Goal: Check status

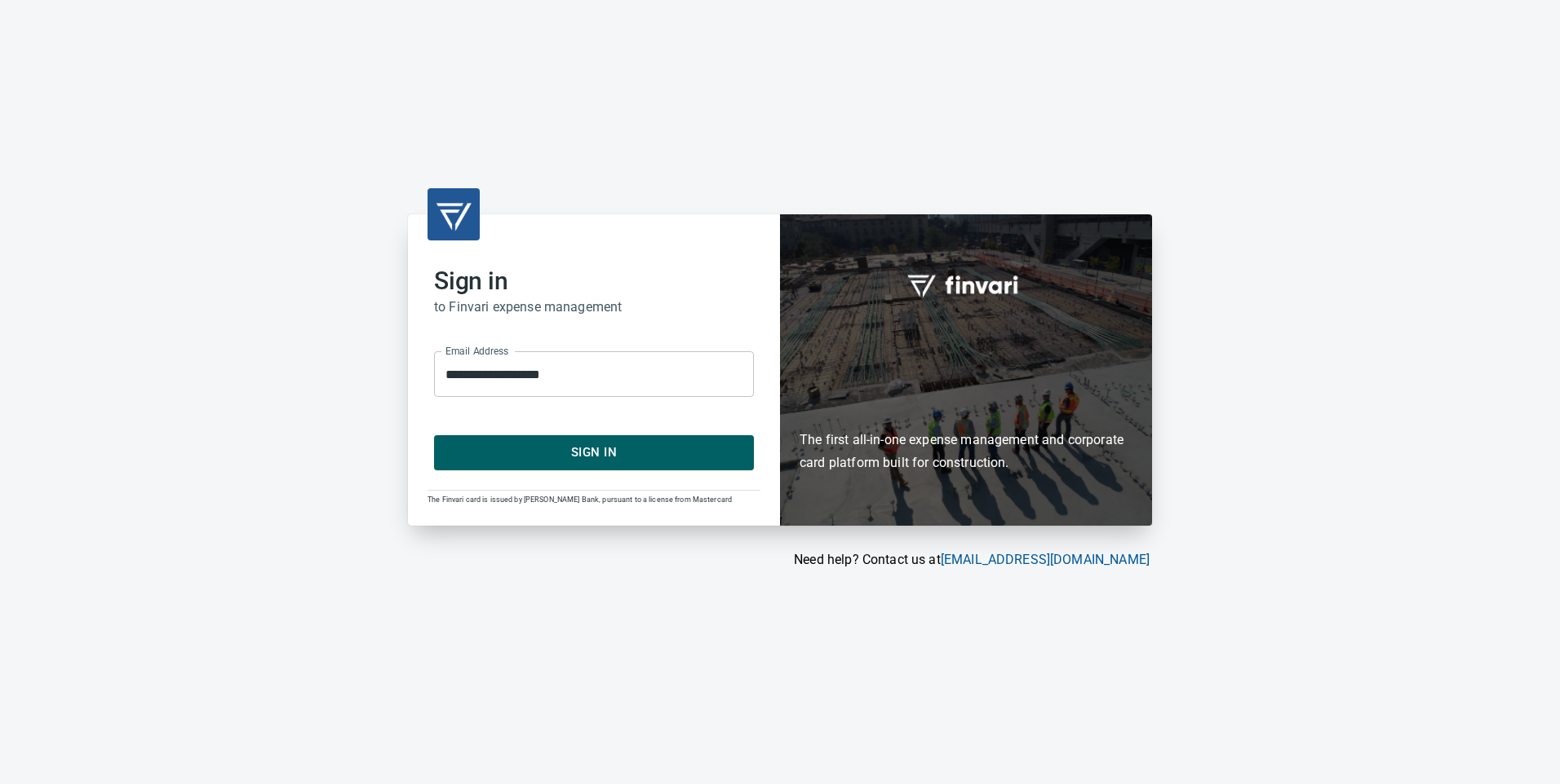
click at [672, 443] on span "Sign In" at bounding box center [593, 452] width 284 height 21
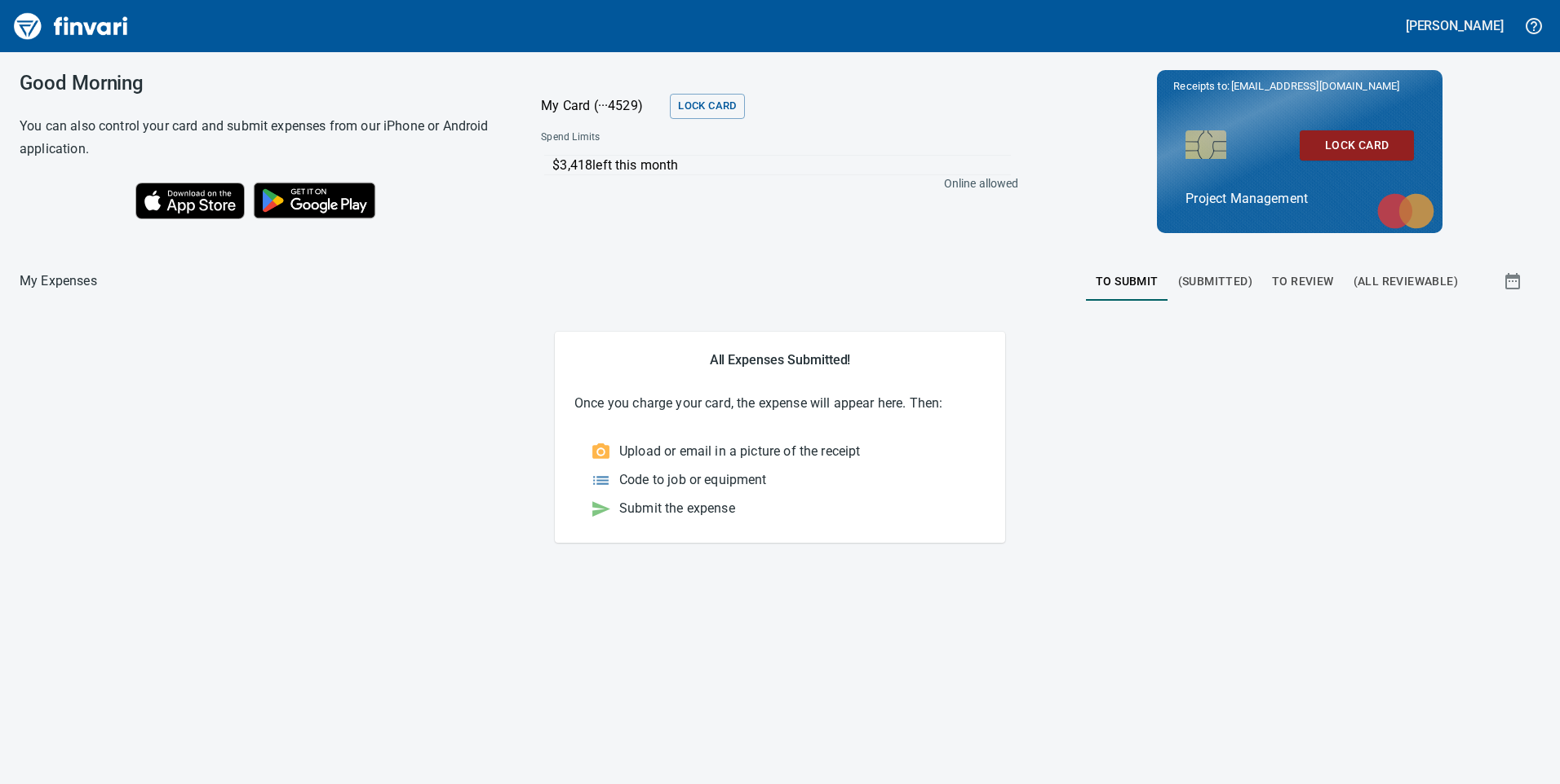
click at [1299, 280] on span "To Review" at bounding box center [1303, 281] width 62 height 20
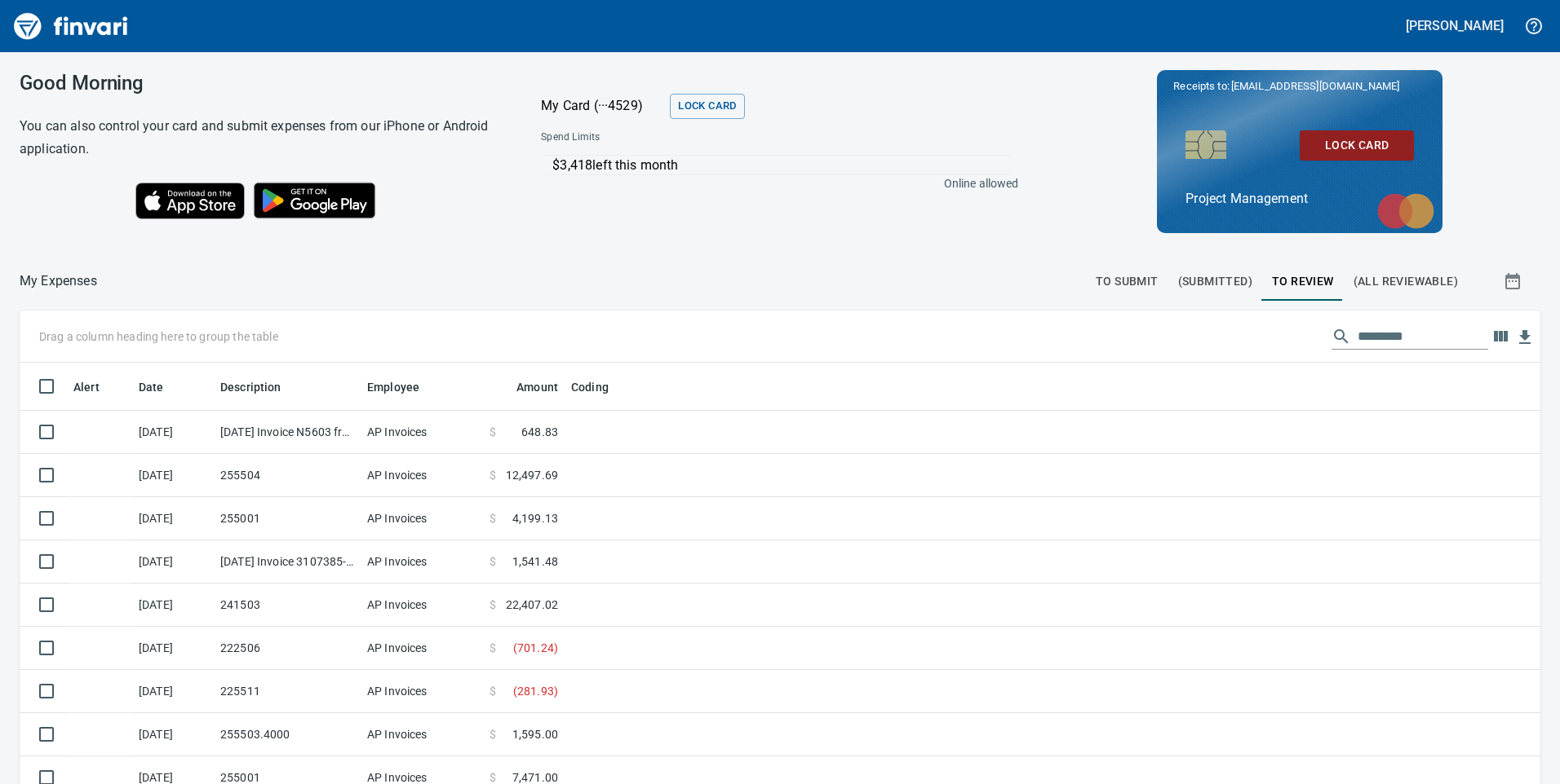
scroll to position [593, 1484]
click at [1373, 328] on input "text" at bounding box center [1423, 336] width 131 height 26
type input "*****"
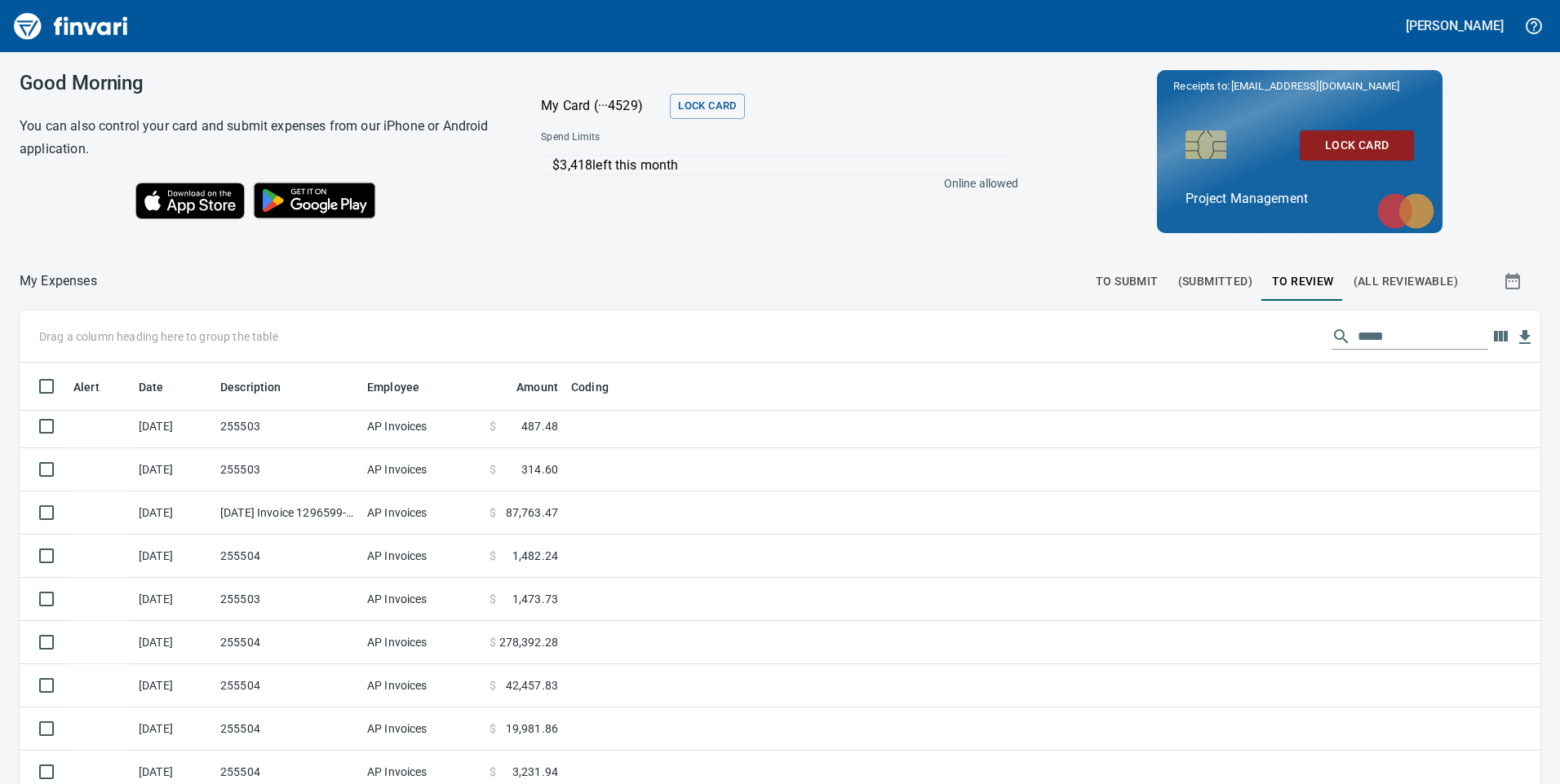
scroll to position [184, 0]
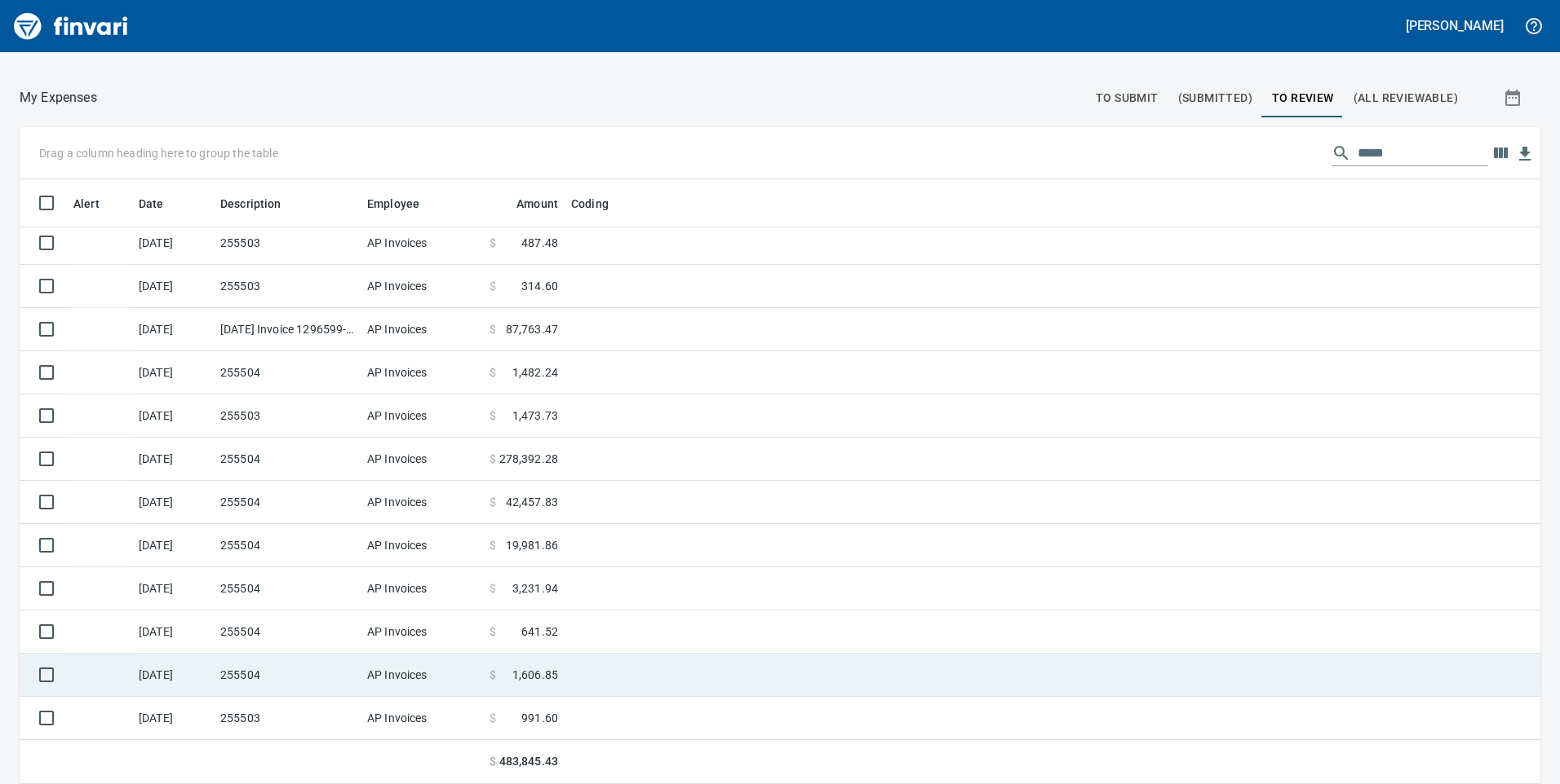
click at [297, 681] on td "255504" at bounding box center [288, 675] width 147 height 43
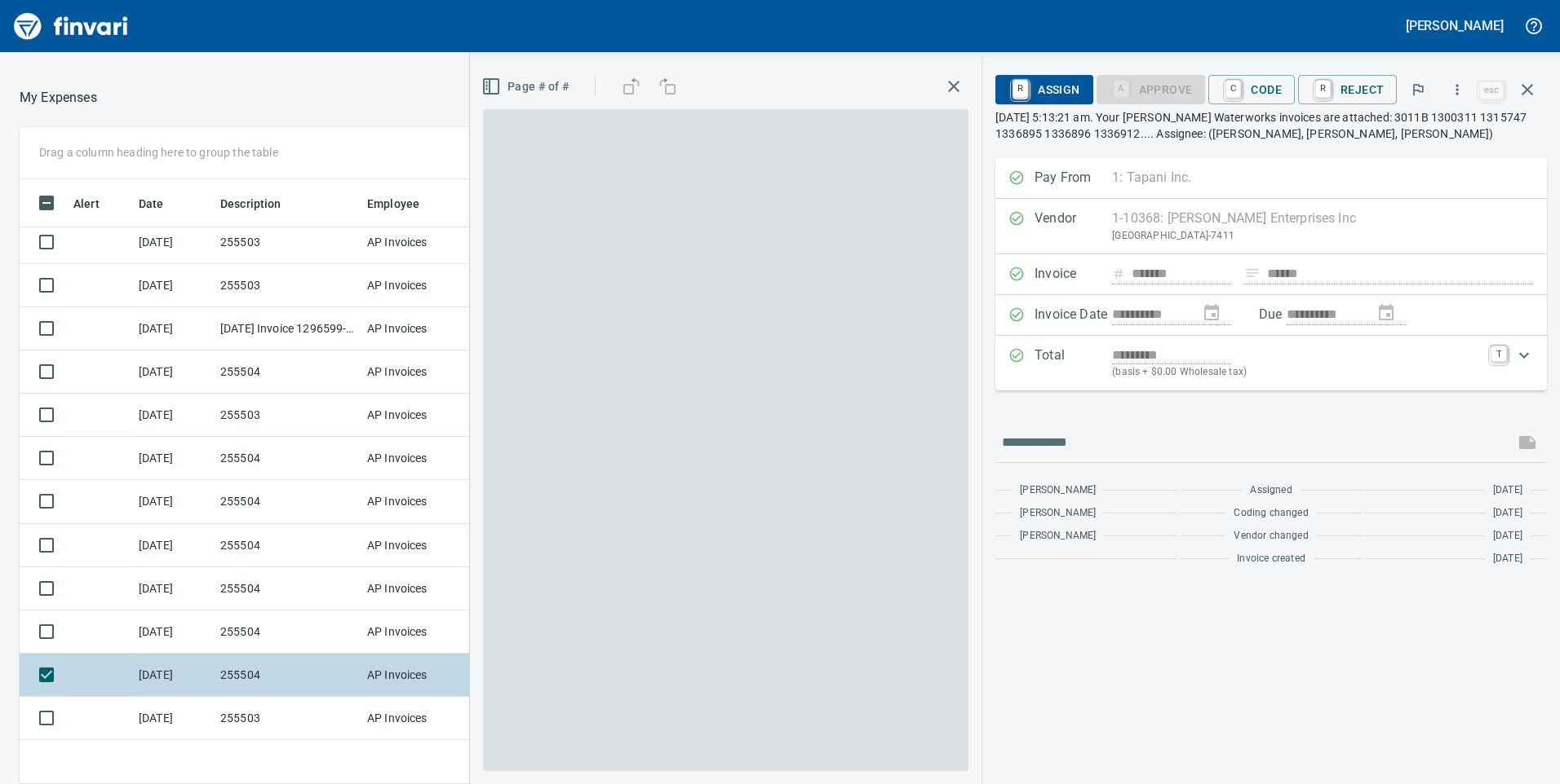
scroll to position [593, 1076]
